Goal: Communication & Community: Answer question/provide support

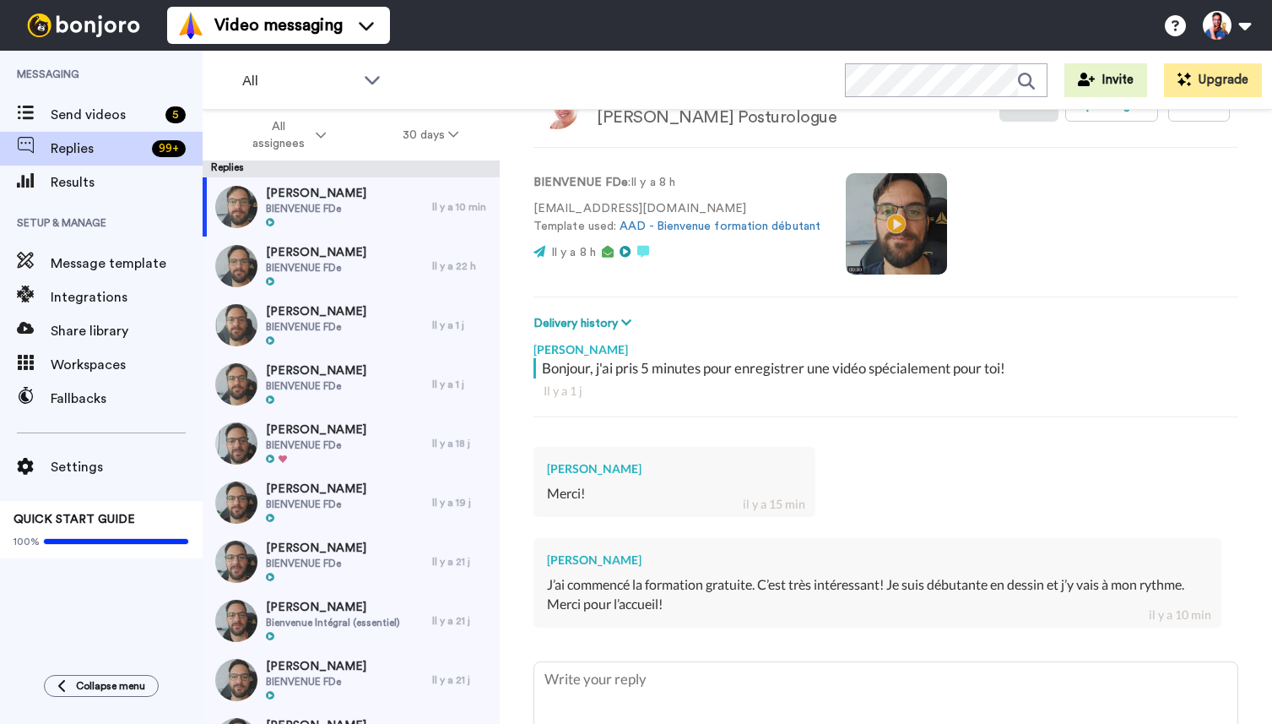
scroll to position [179, 0]
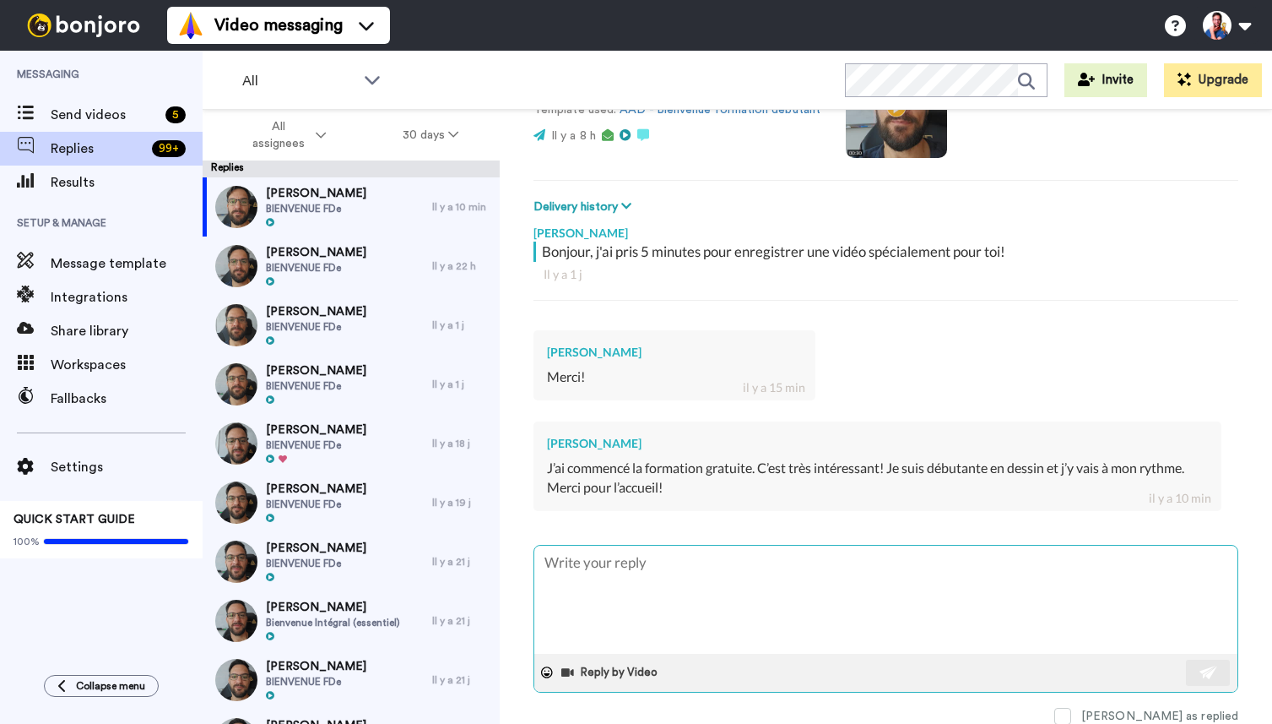
click at [653, 571] on textarea at bounding box center [885, 599] width 703 height 108
type textarea "a"
type textarea "x"
type textarea "av"
type textarea "x"
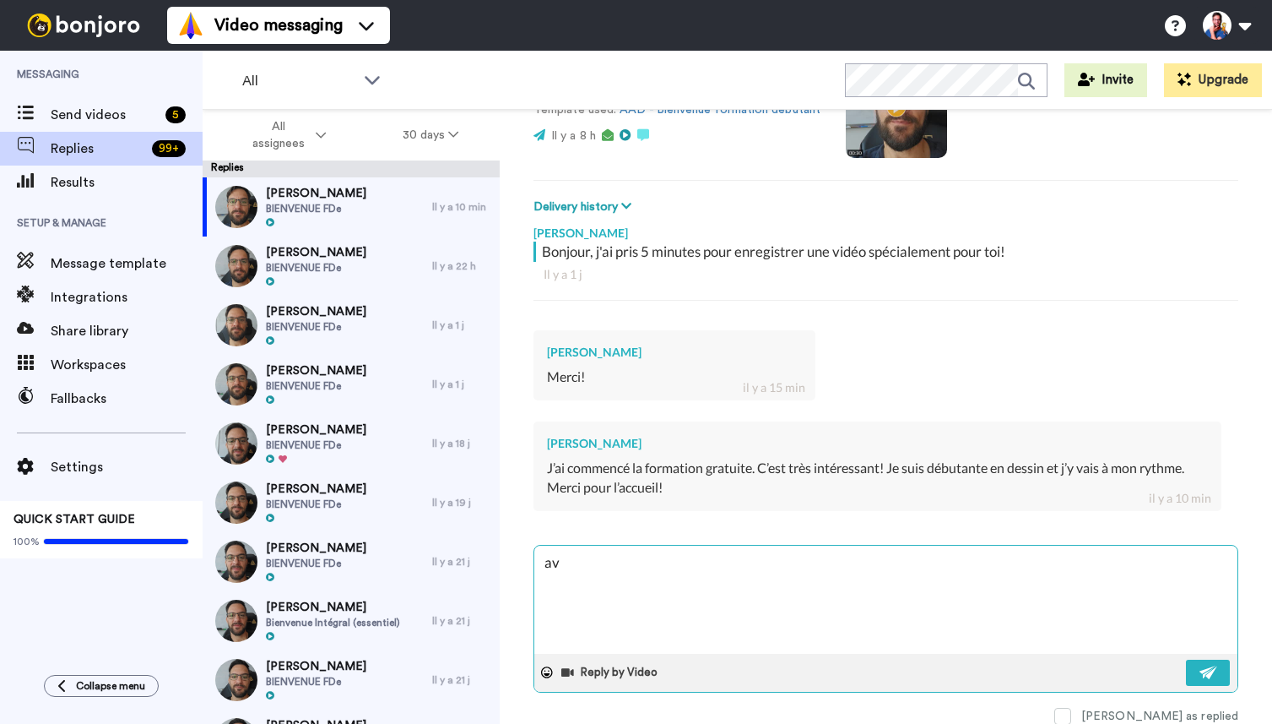
type textarea "ave"
type textarea "x"
type textarea "avec"
type textarea "x"
type textarea "avec"
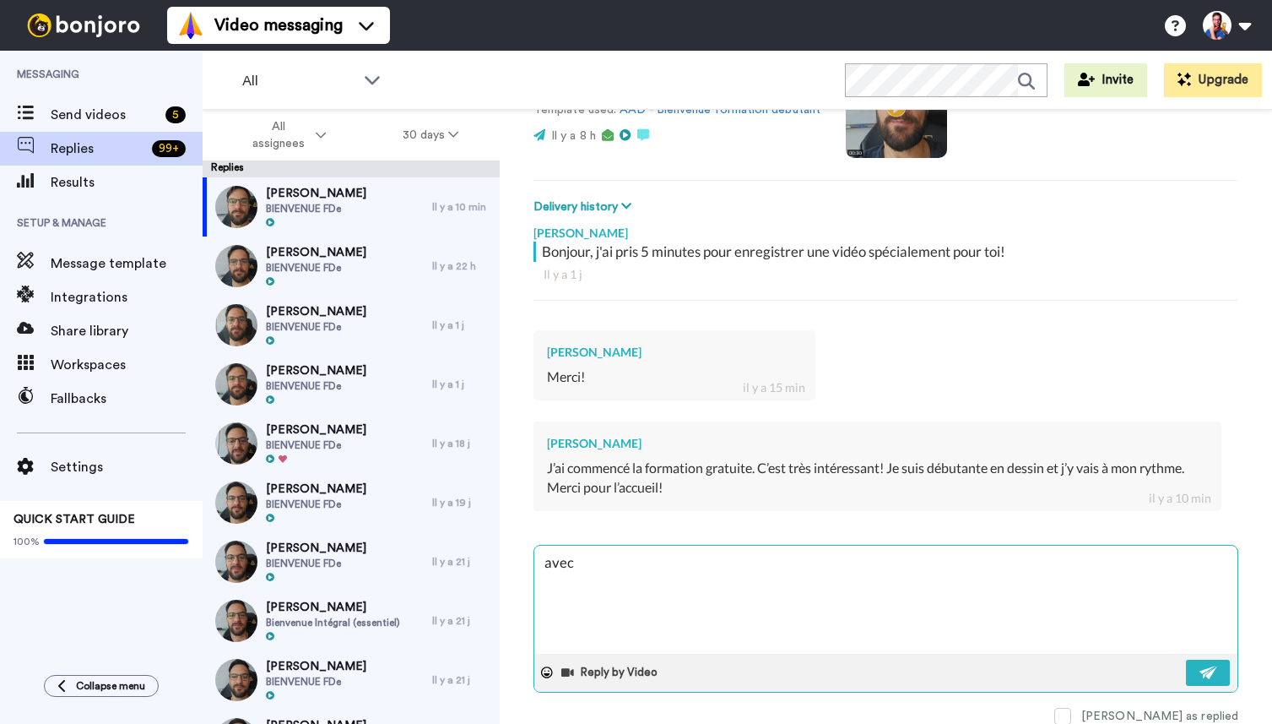
type textarea "x"
type textarea "avec p"
type textarea "x"
type textarea "avec pl"
type textarea "x"
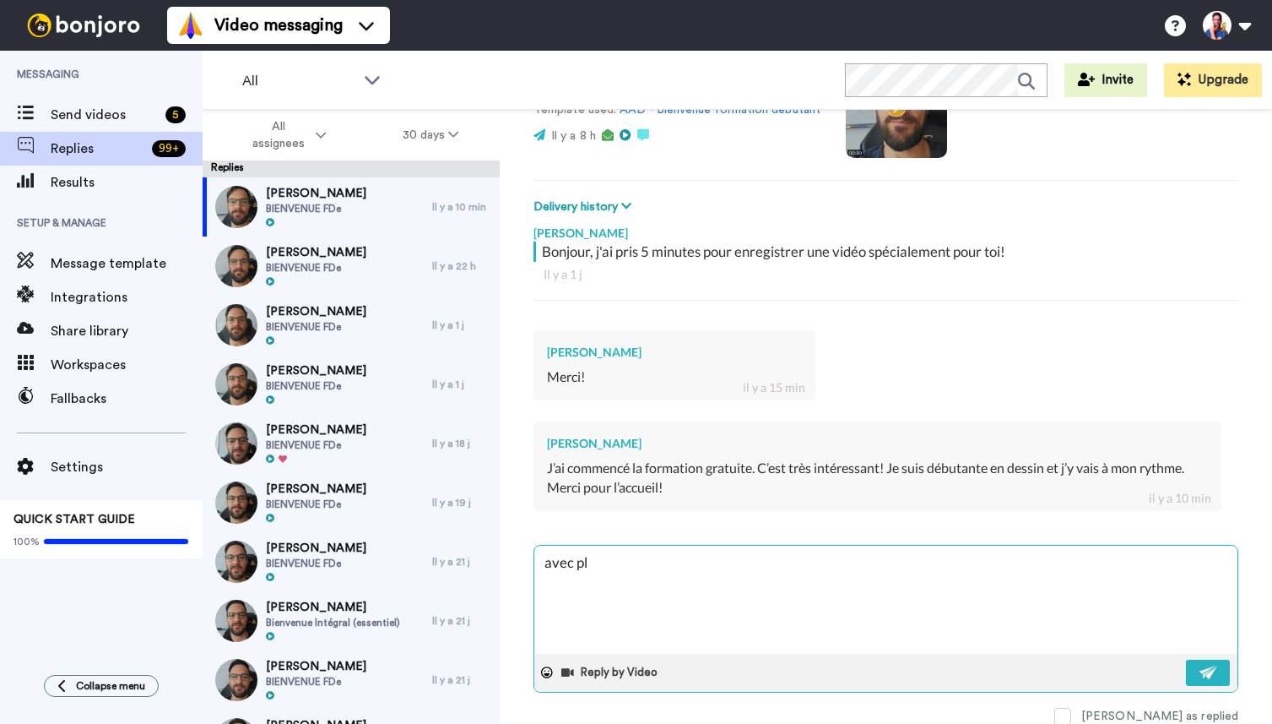
type textarea "avec pla"
type textarea "x"
type textarea "avec plai"
type textarea "x"
type textarea "avec plais"
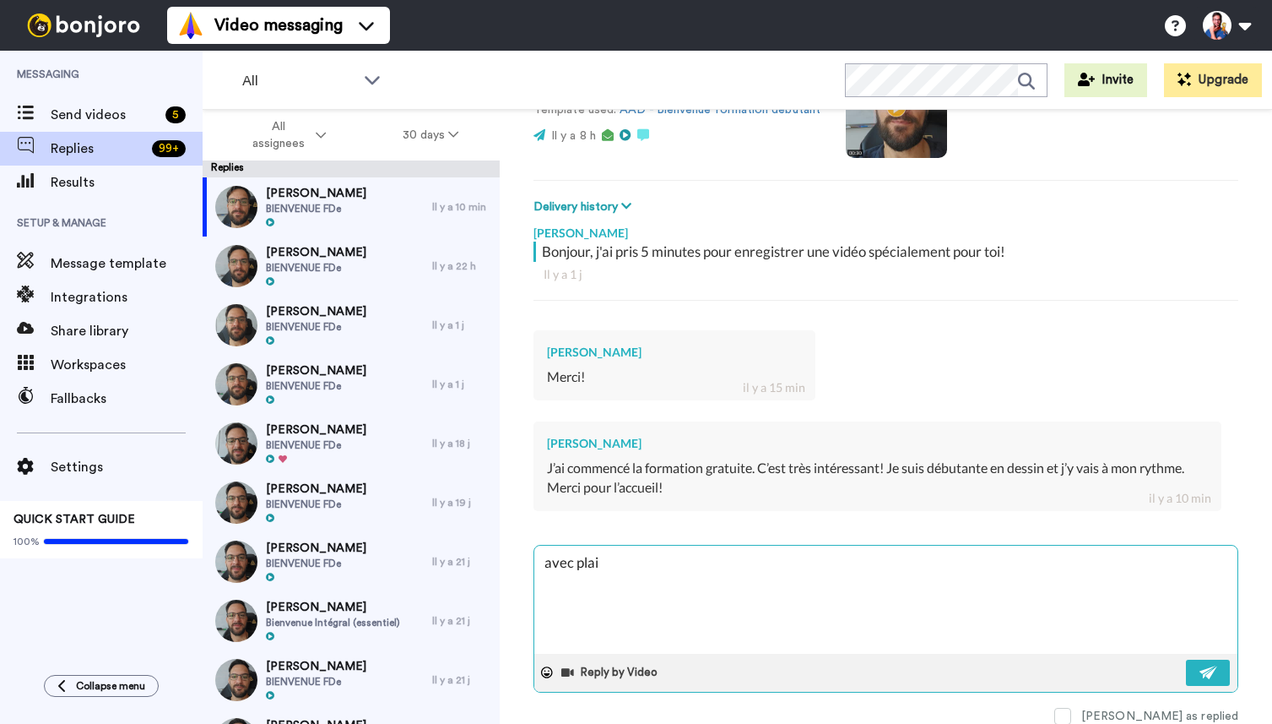
type textarea "x"
type textarea "avec plaisi"
type textarea "x"
type textarea "avec plaisir"
type textarea "x"
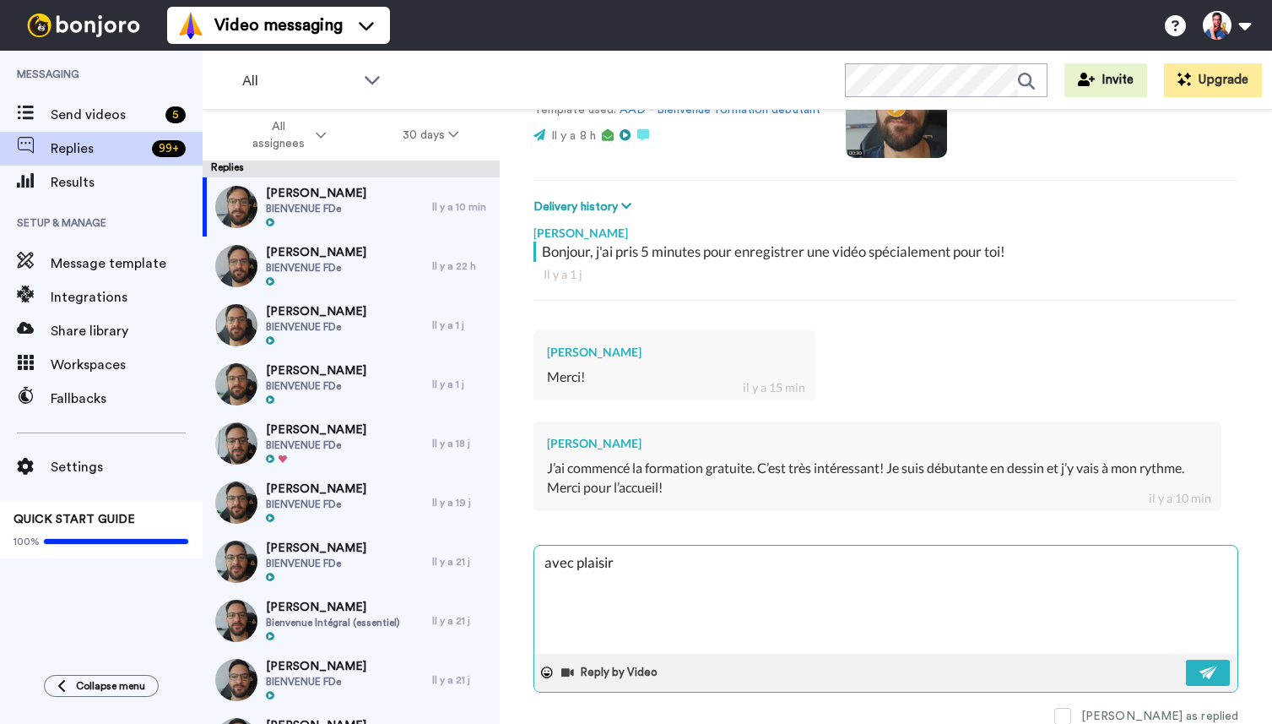
type textarea "avec plaisir!"
type textarea "x"
type textarea "avec plaisir!"
click at [1202, 661] on button at bounding box center [1208, 672] width 44 height 26
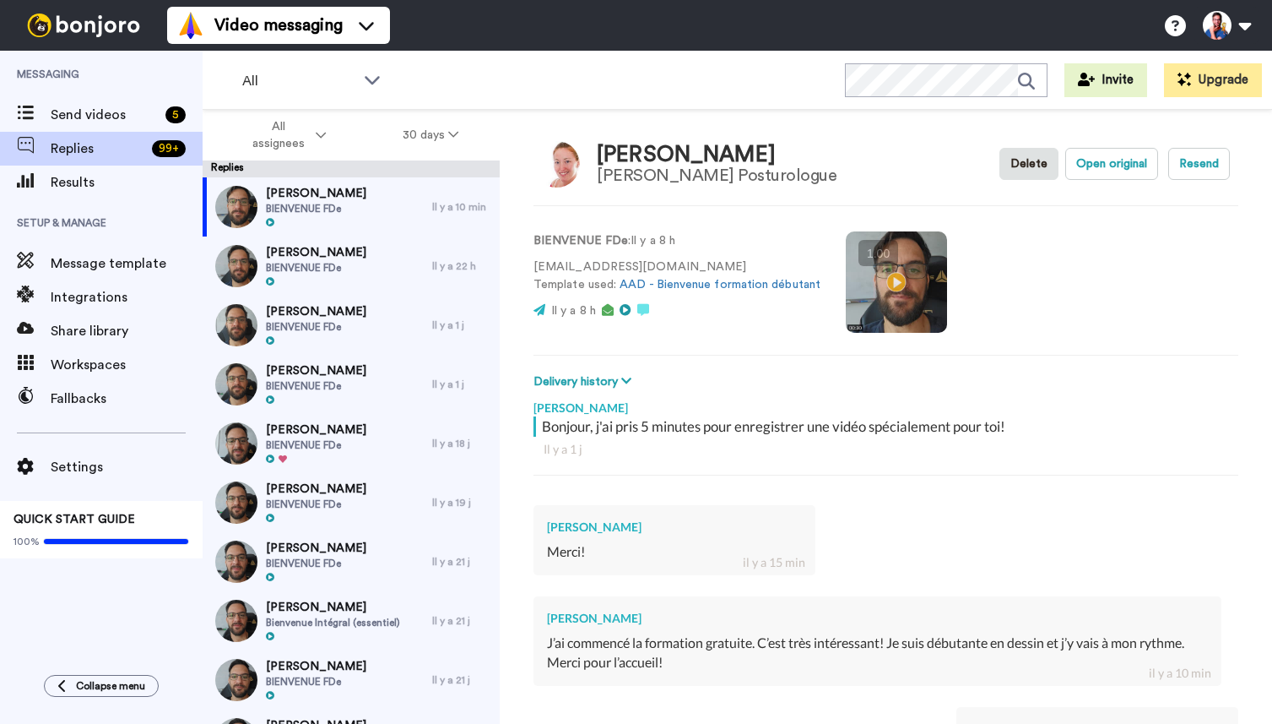
scroll to position [0, 0]
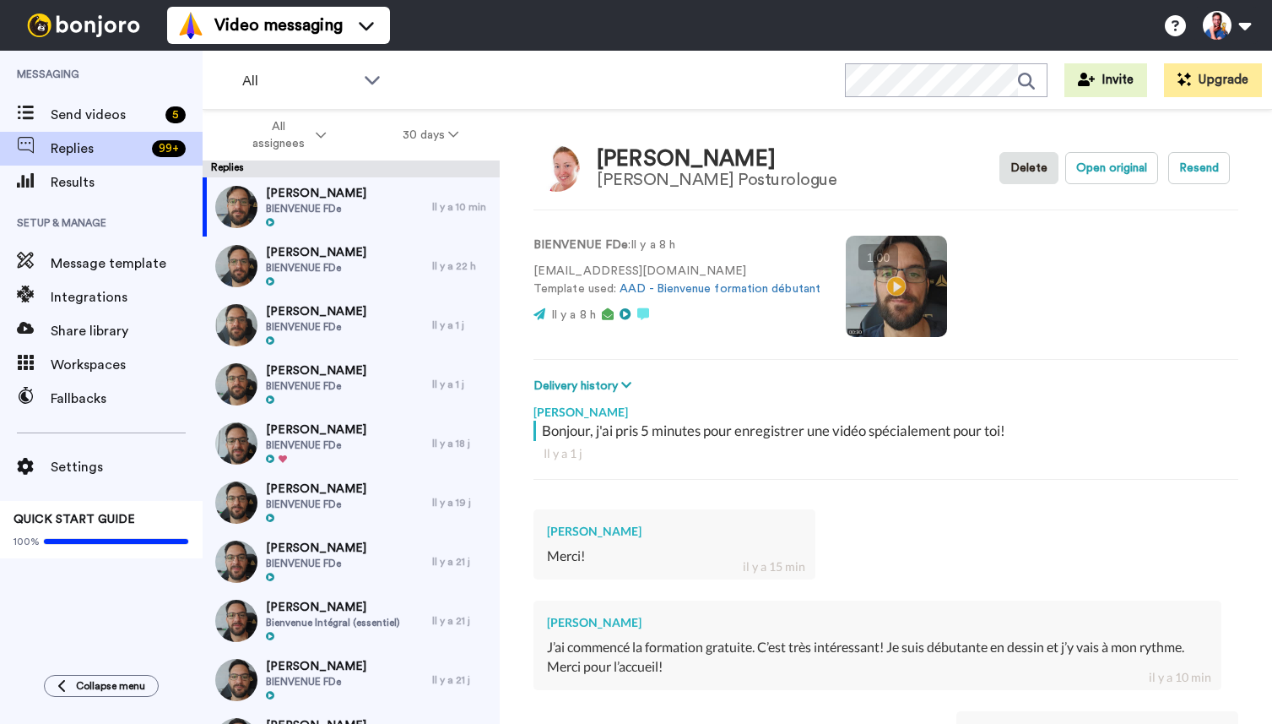
type textarea "x"
click at [594, 103] on div "All WORKSPACES View all All Default Task List + Add a new workspace Invite Upgr…" at bounding box center [738, 80] width 1070 height 59
